Goal: Obtain resource: Download file/media

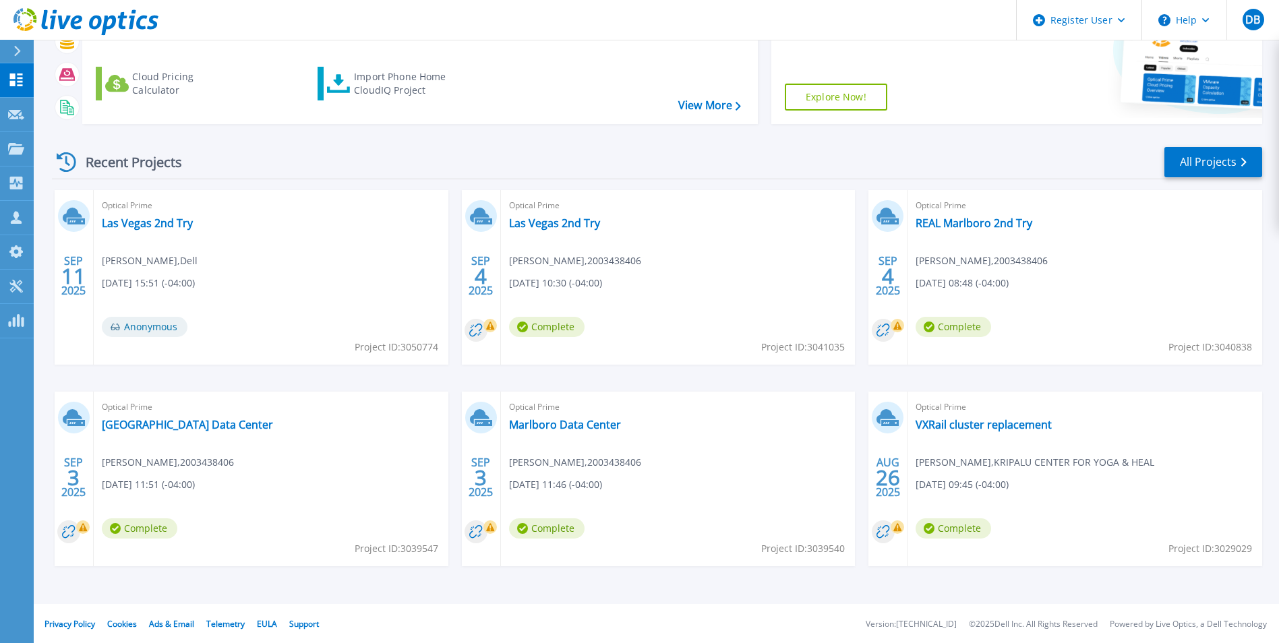
scroll to position [160, 0]
click at [1013, 229] on link "REAL Marlboro 2nd Try" at bounding box center [974, 221] width 117 height 13
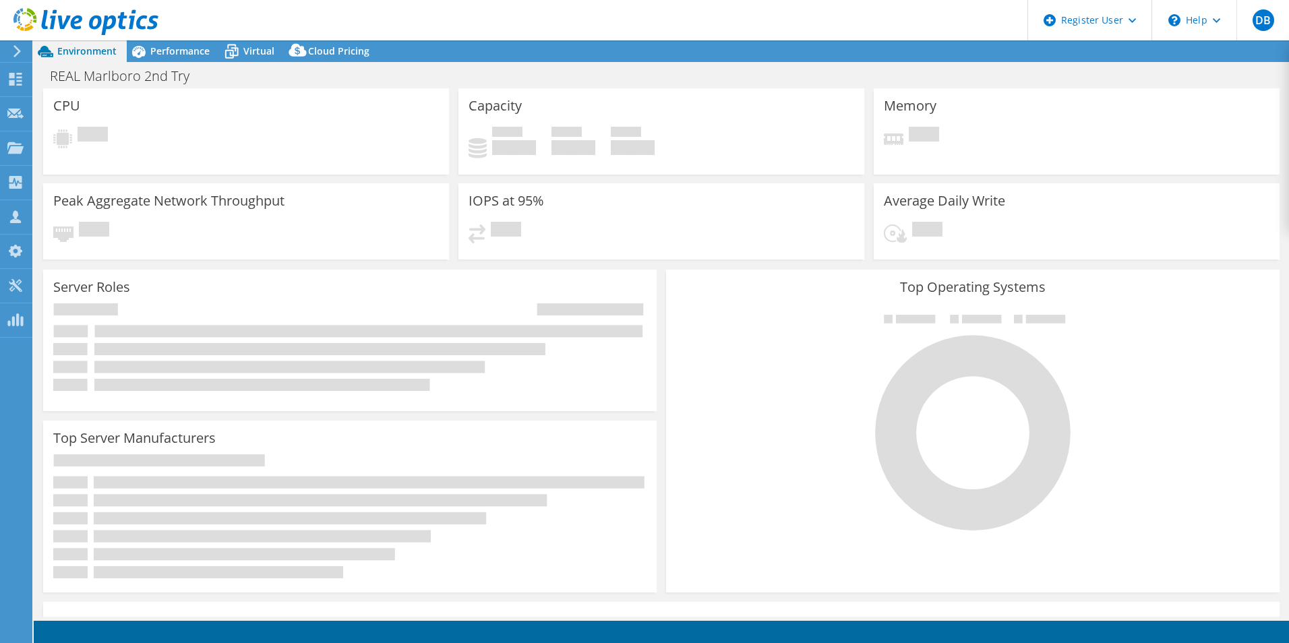
select select "USD"
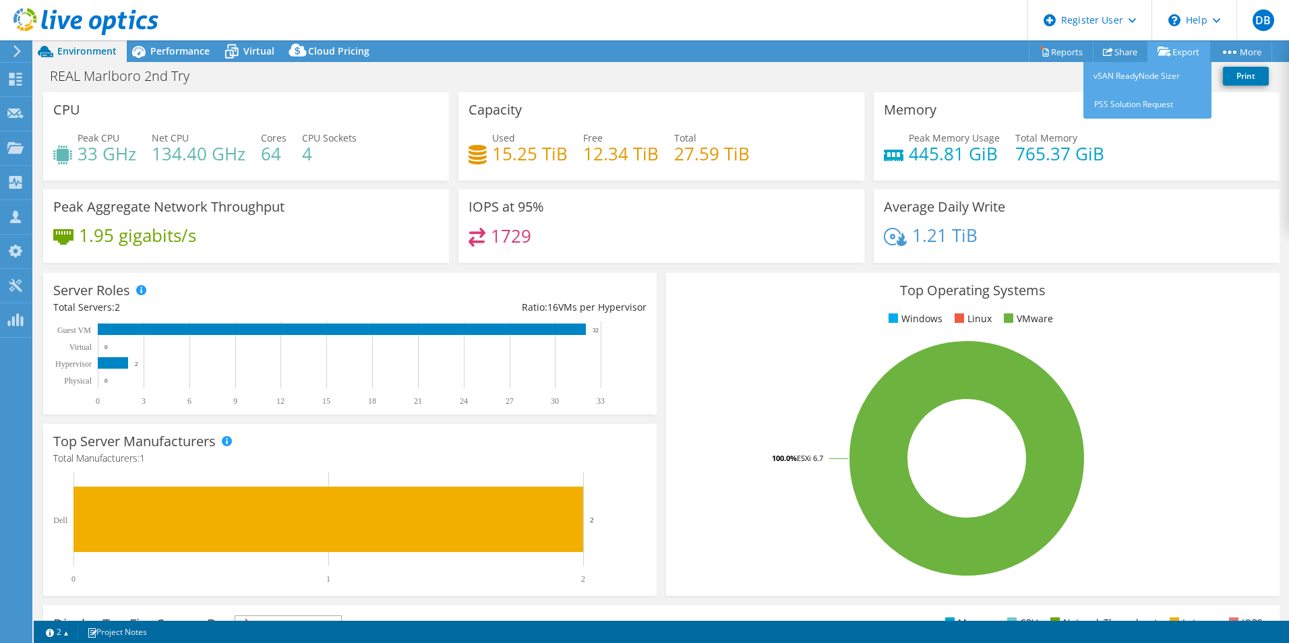
click at [1176, 53] on link "Export" at bounding box center [1178, 51] width 63 height 21
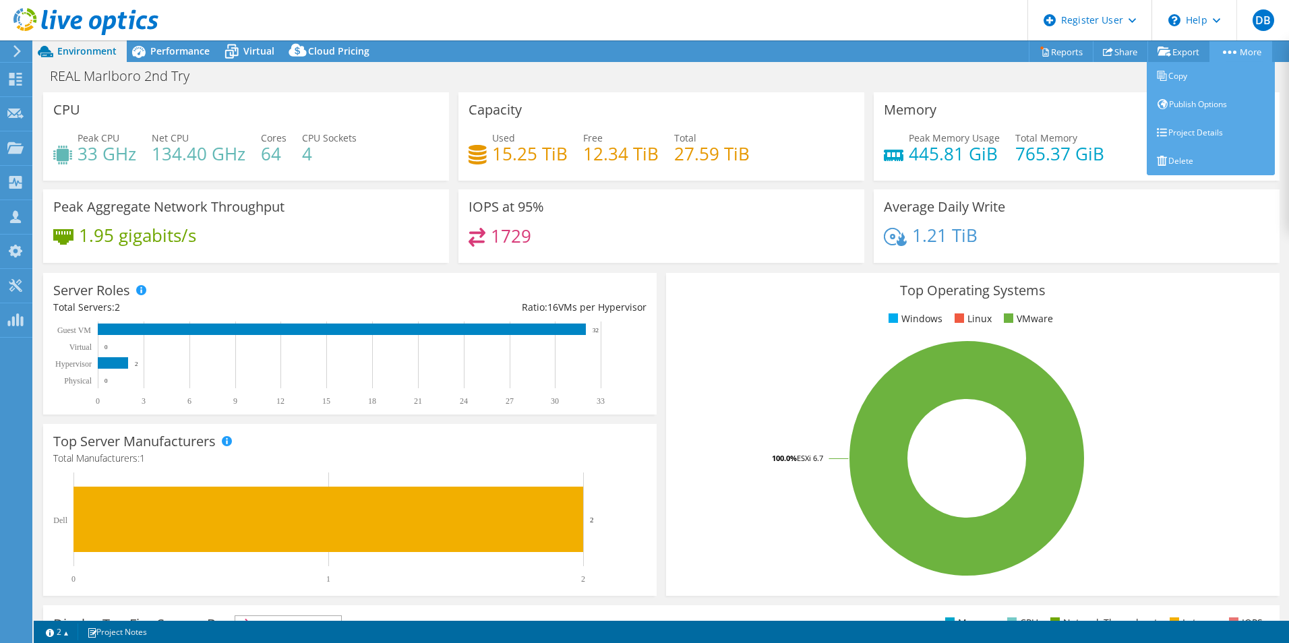
click at [1238, 40] on li "More Copy Publish Options" at bounding box center [1242, 51] width 60 height 22
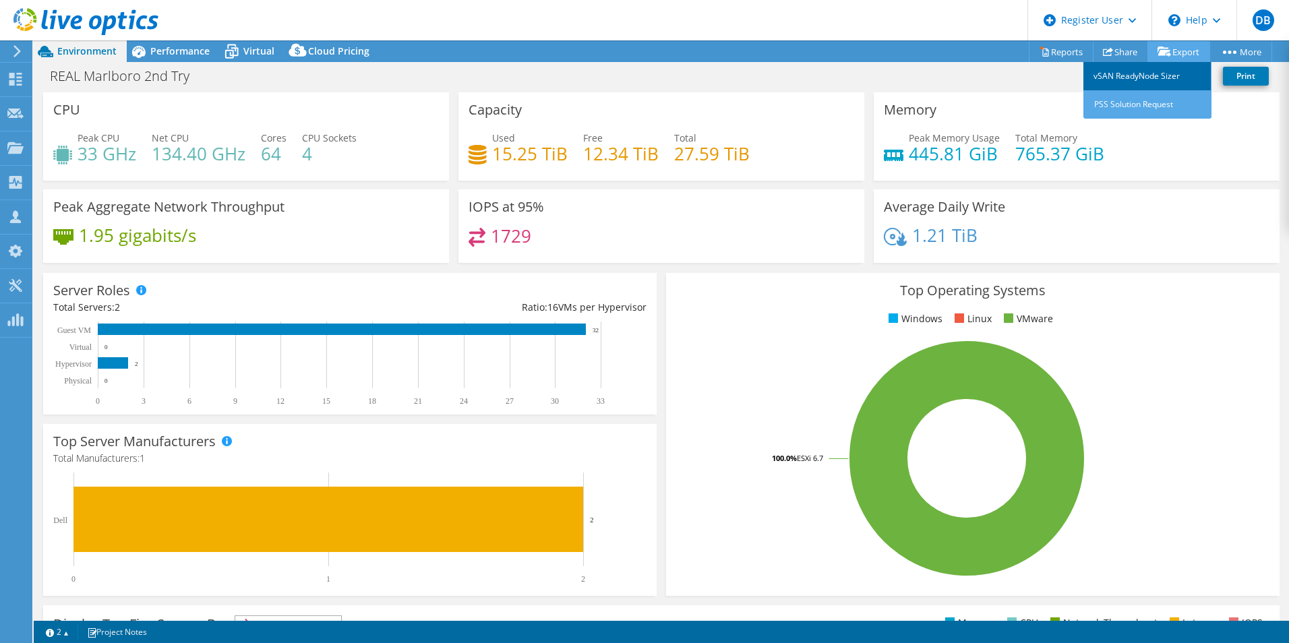
click at [1121, 78] on link "vSAN ReadyNode Sizer" at bounding box center [1147, 76] width 128 height 28
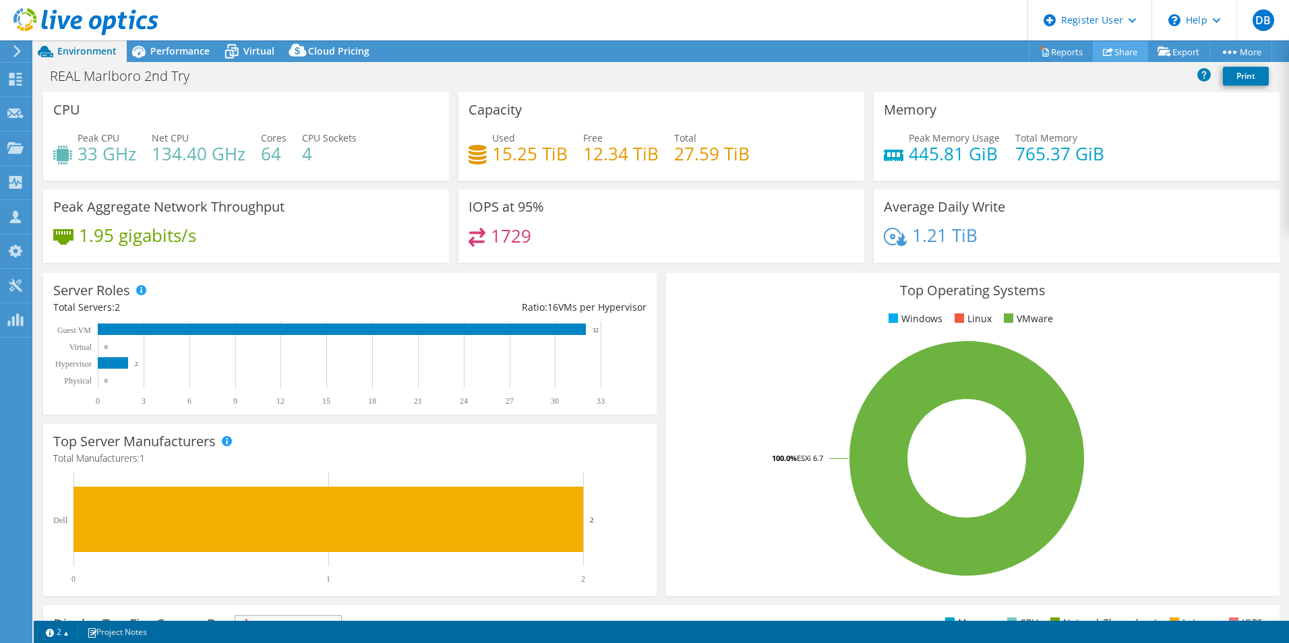
click at [1114, 52] on link "Share" at bounding box center [1120, 51] width 55 height 21
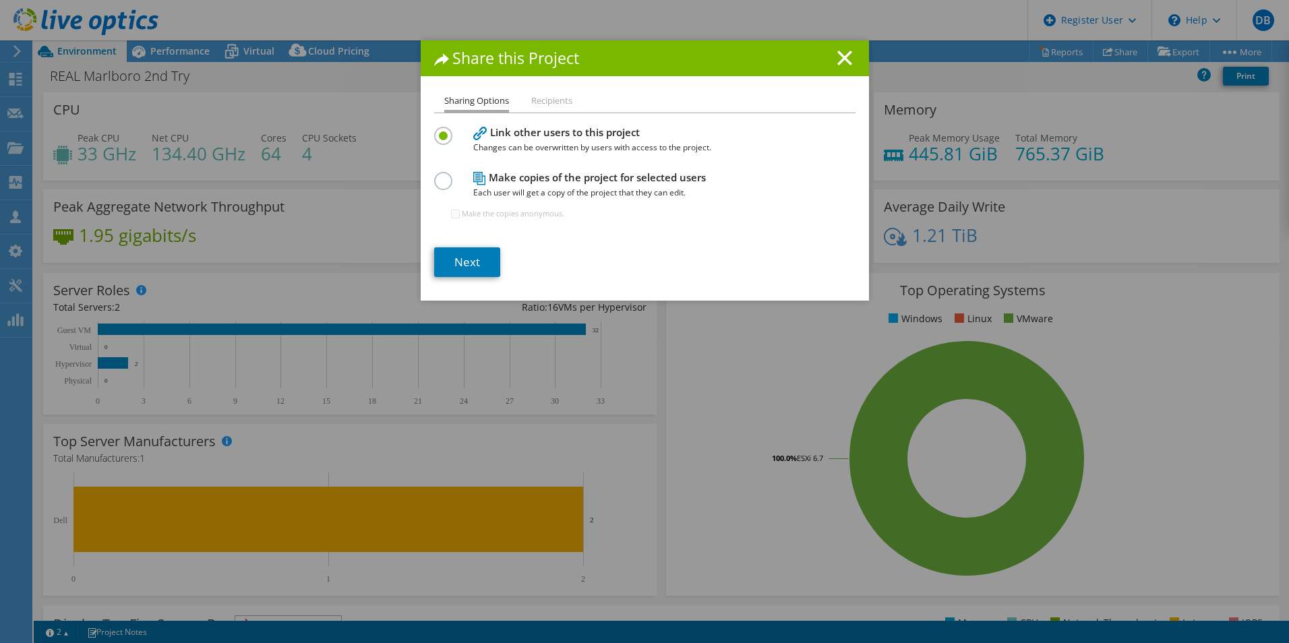
click at [1032, 81] on div "Share this Project Sharing Options Recipients Link other users to this project …" at bounding box center [644, 321] width 1289 height 562
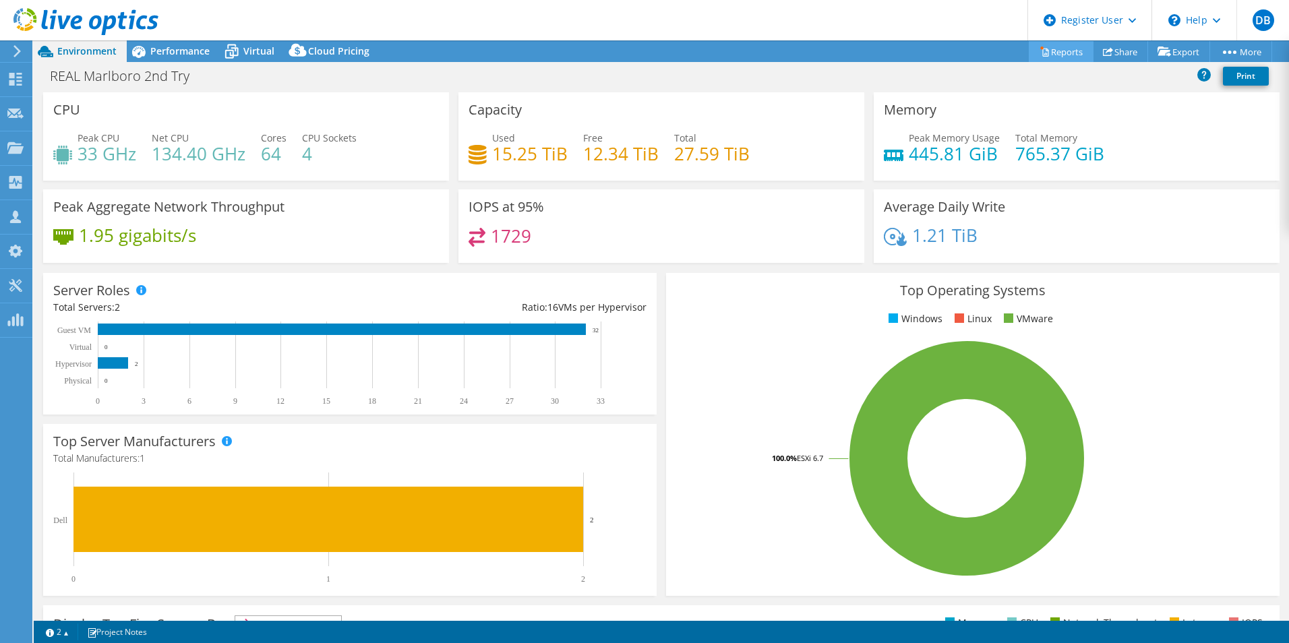
click at [1052, 51] on link "Reports" at bounding box center [1061, 51] width 65 height 21
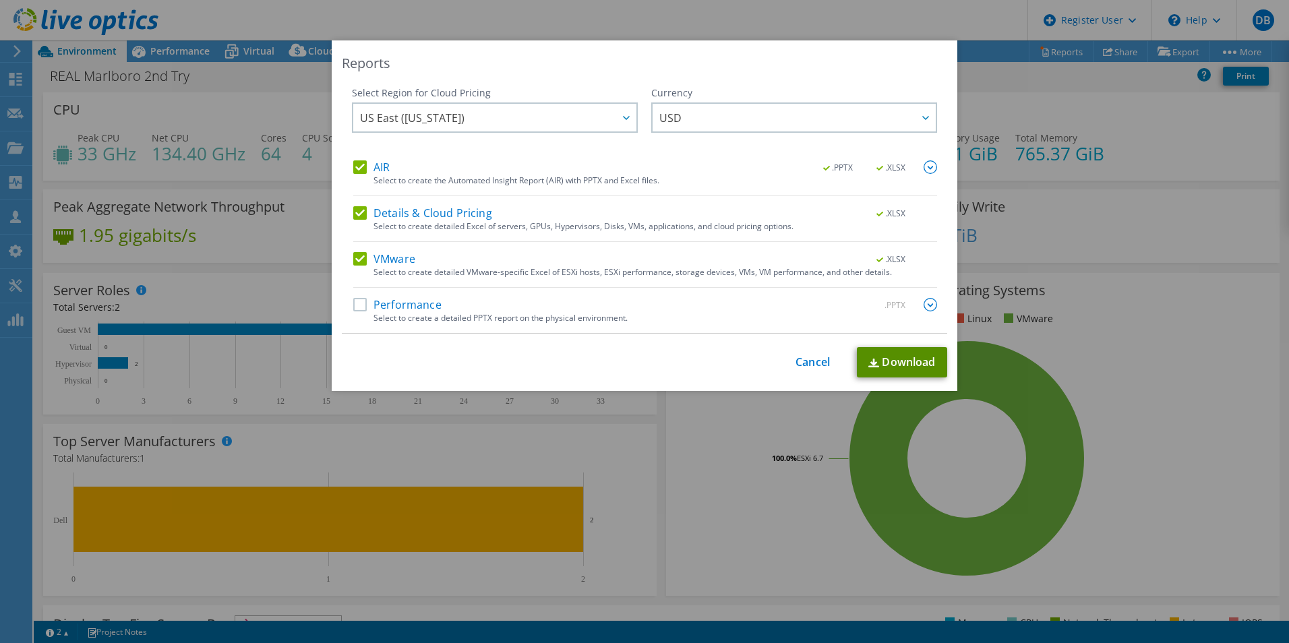
click at [914, 357] on link "Download" at bounding box center [902, 362] width 90 height 30
click at [354, 310] on label "Performance" at bounding box center [397, 304] width 88 height 13
click at [0, 0] on input "Performance" at bounding box center [0, 0] width 0 height 0
click at [883, 365] on link "Download" at bounding box center [902, 362] width 90 height 30
click at [852, 23] on div "Reports Select Region for Cloud Pricing Asia Pacific (Hong Kong) Asia Pacific (…" at bounding box center [644, 321] width 1289 height 643
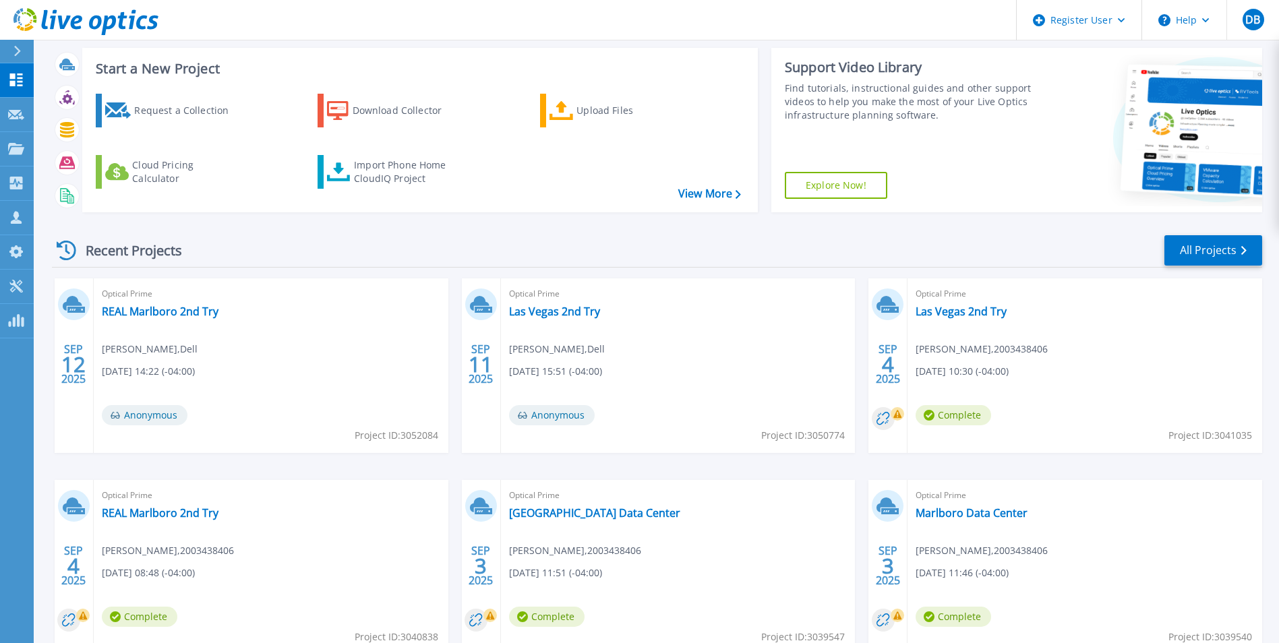
scroll to position [135, 0]
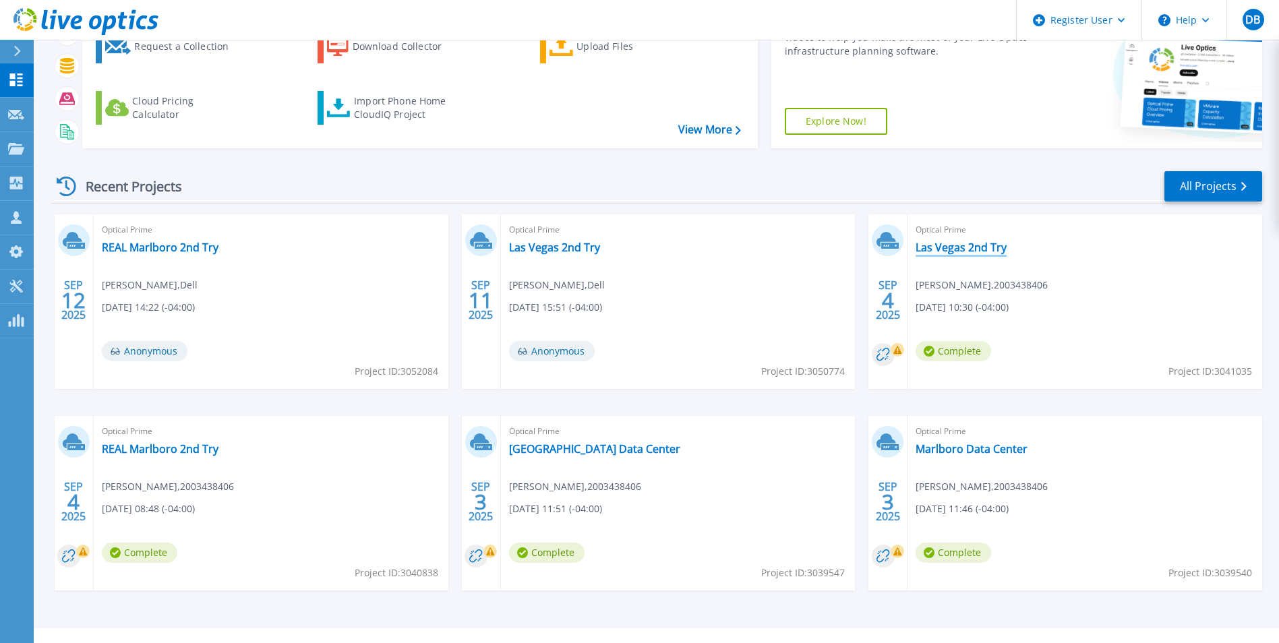
click at [965, 248] on link "Las Vegas 2nd Try" at bounding box center [961, 247] width 91 height 13
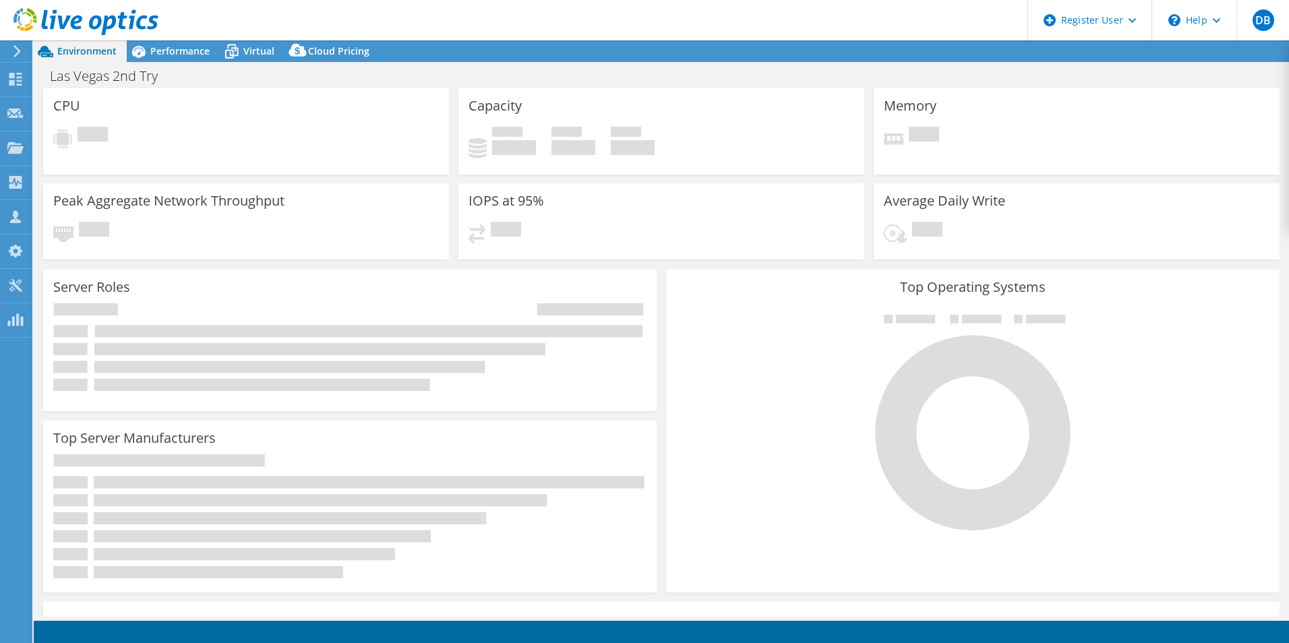
select select "USD"
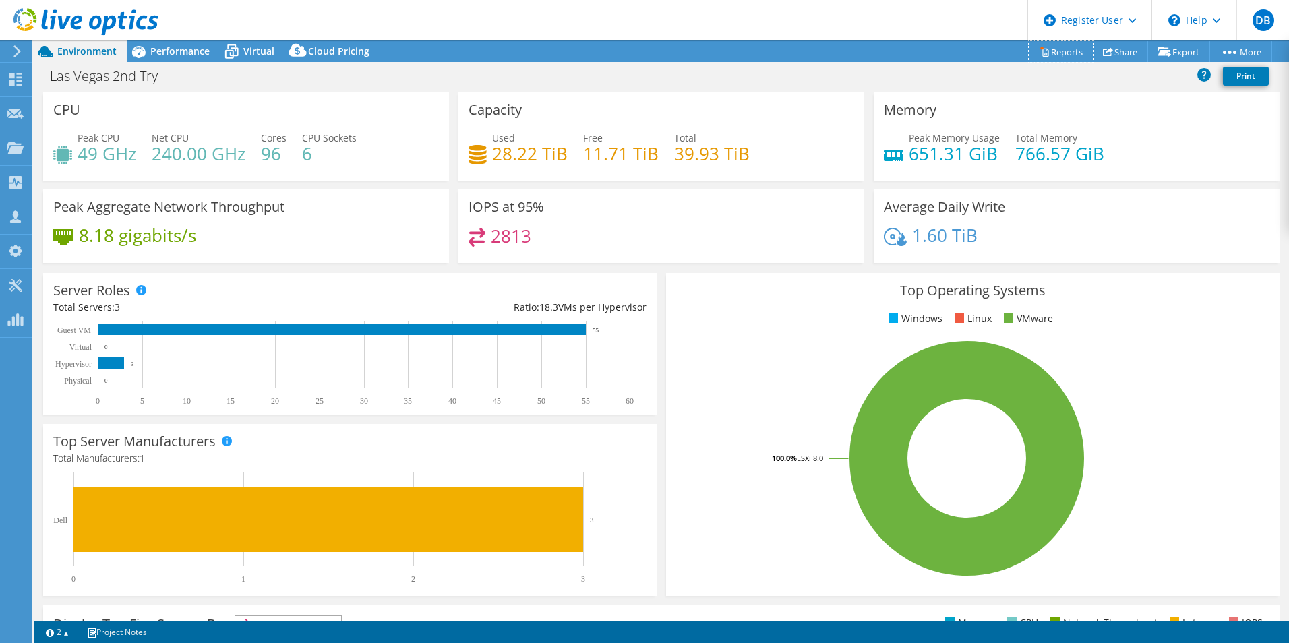
click at [1067, 56] on link "Reports" at bounding box center [1061, 51] width 65 height 21
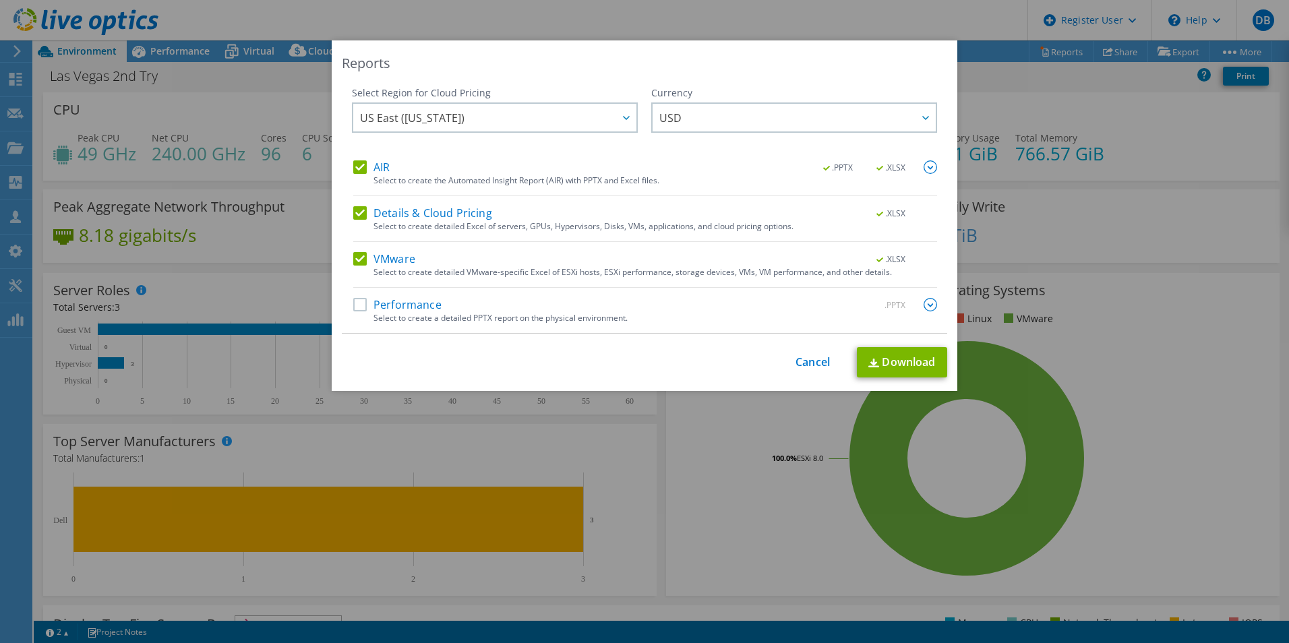
click at [361, 307] on label "Performance" at bounding box center [397, 304] width 88 height 13
click at [0, 0] on input "Performance" at bounding box center [0, 0] width 0 height 0
click at [892, 374] on link "Download" at bounding box center [902, 362] width 90 height 30
